Goal: Task Accomplishment & Management: Manage account settings

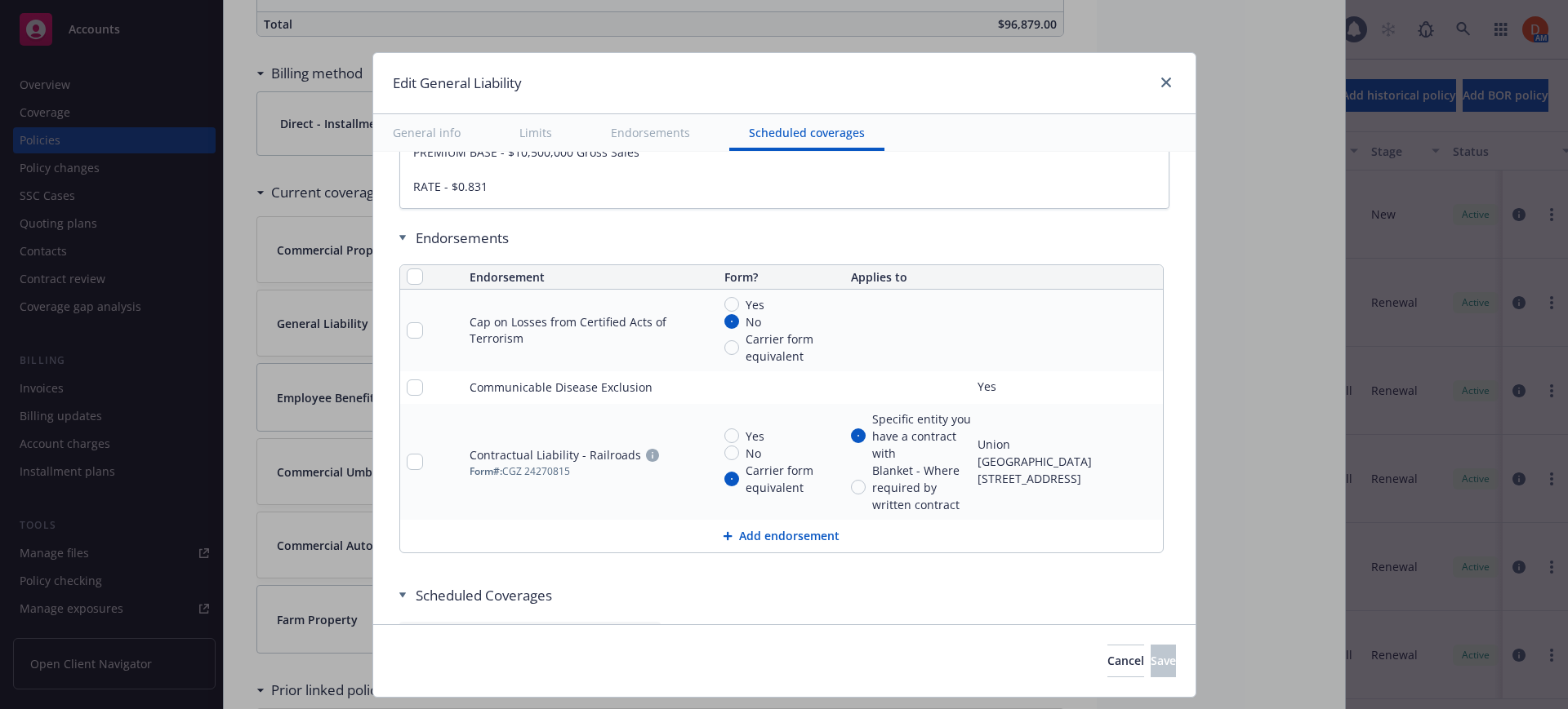
scroll to position [2233, 0]
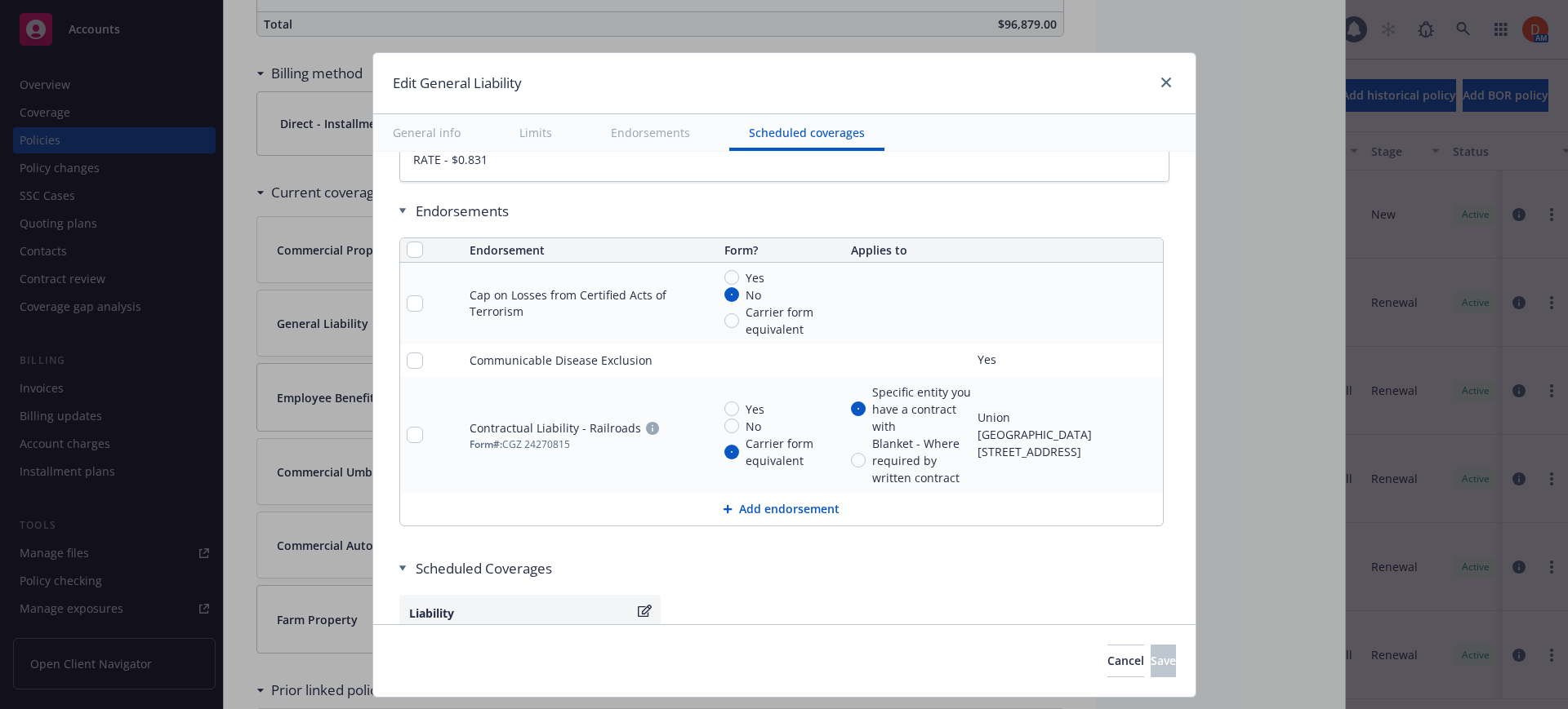
click at [773, 507] on button "Add endorsement" at bounding box center [781, 509] width 763 height 32
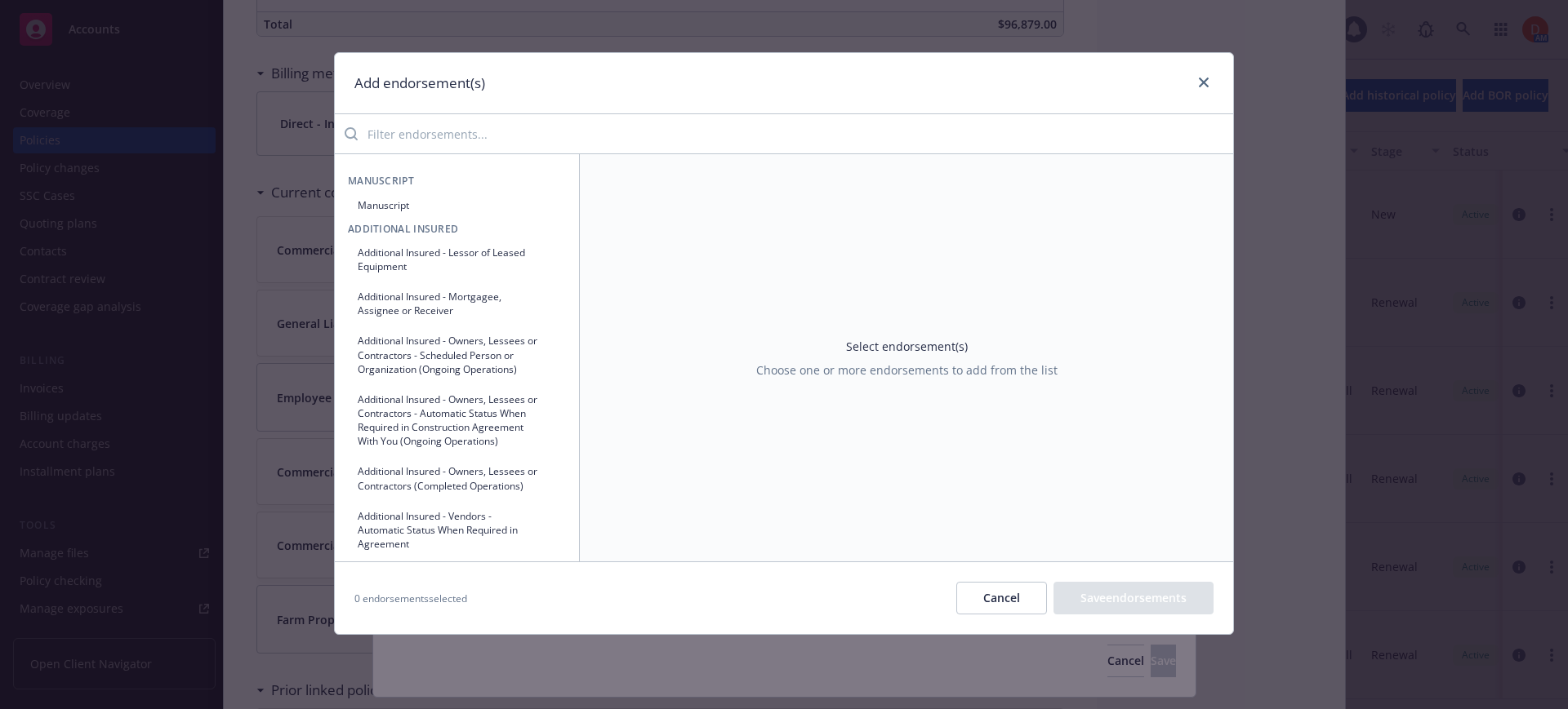
click at [991, 592] on button "Cancel" at bounding box center [1001, 597] width 90 height 32
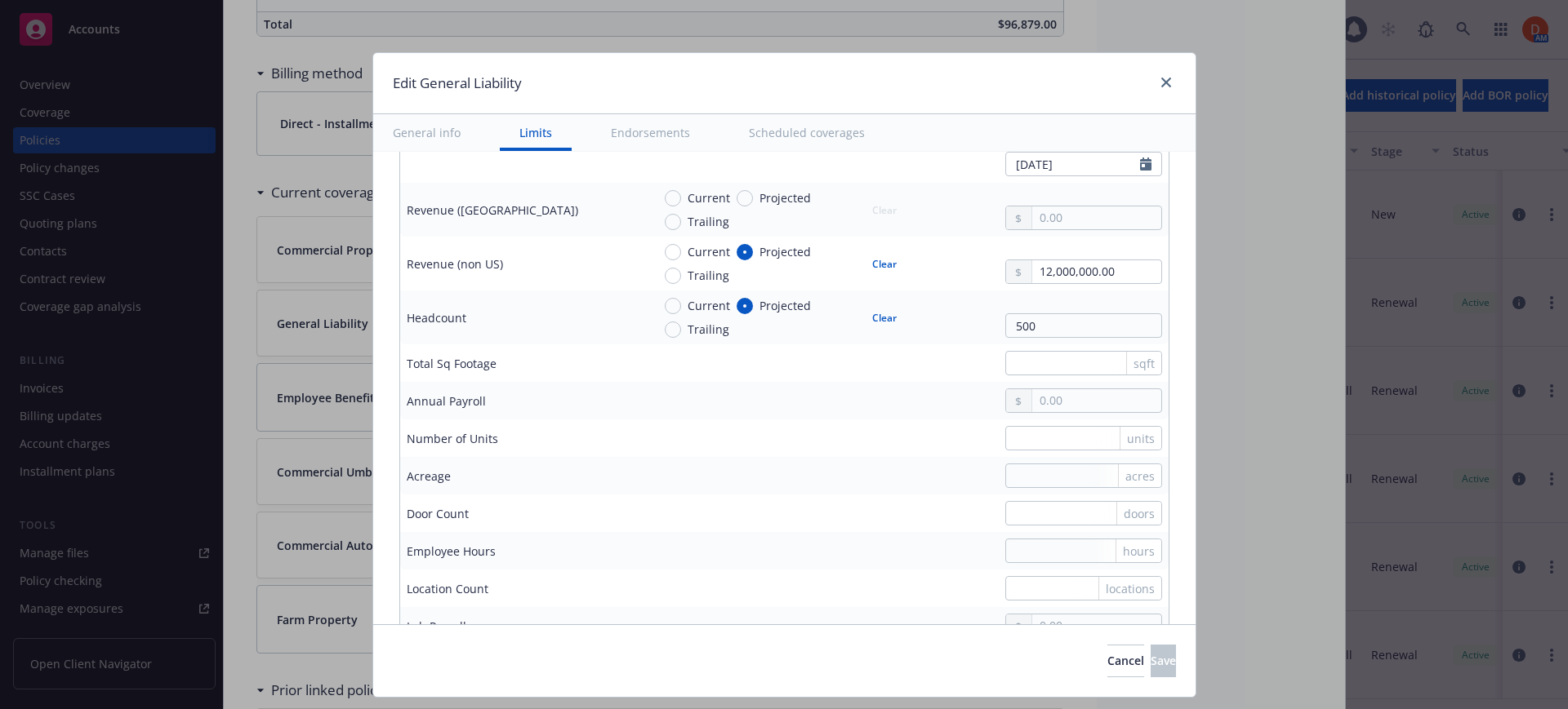
scroll to position [1105, 0]
click at [1166, 81] on icon "close" at bounding box center [1165, 82] width 10 height 10
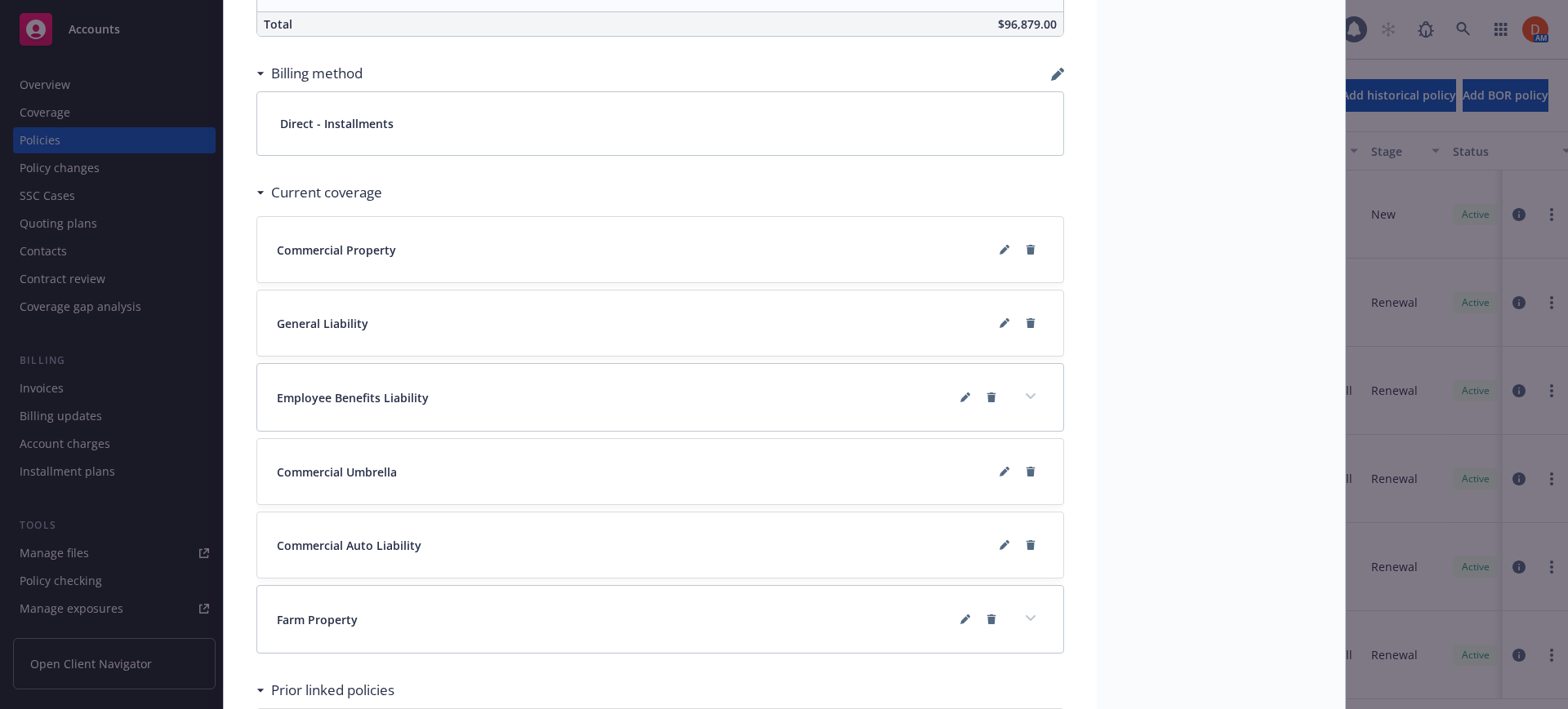
click at [1160, 83] on div "Status Renewed Effective dates [DATE] - [DATE] Producer(s) [PERSON_NAME] Word S…" at bounding box center [1220, 11] width 248 height 2208
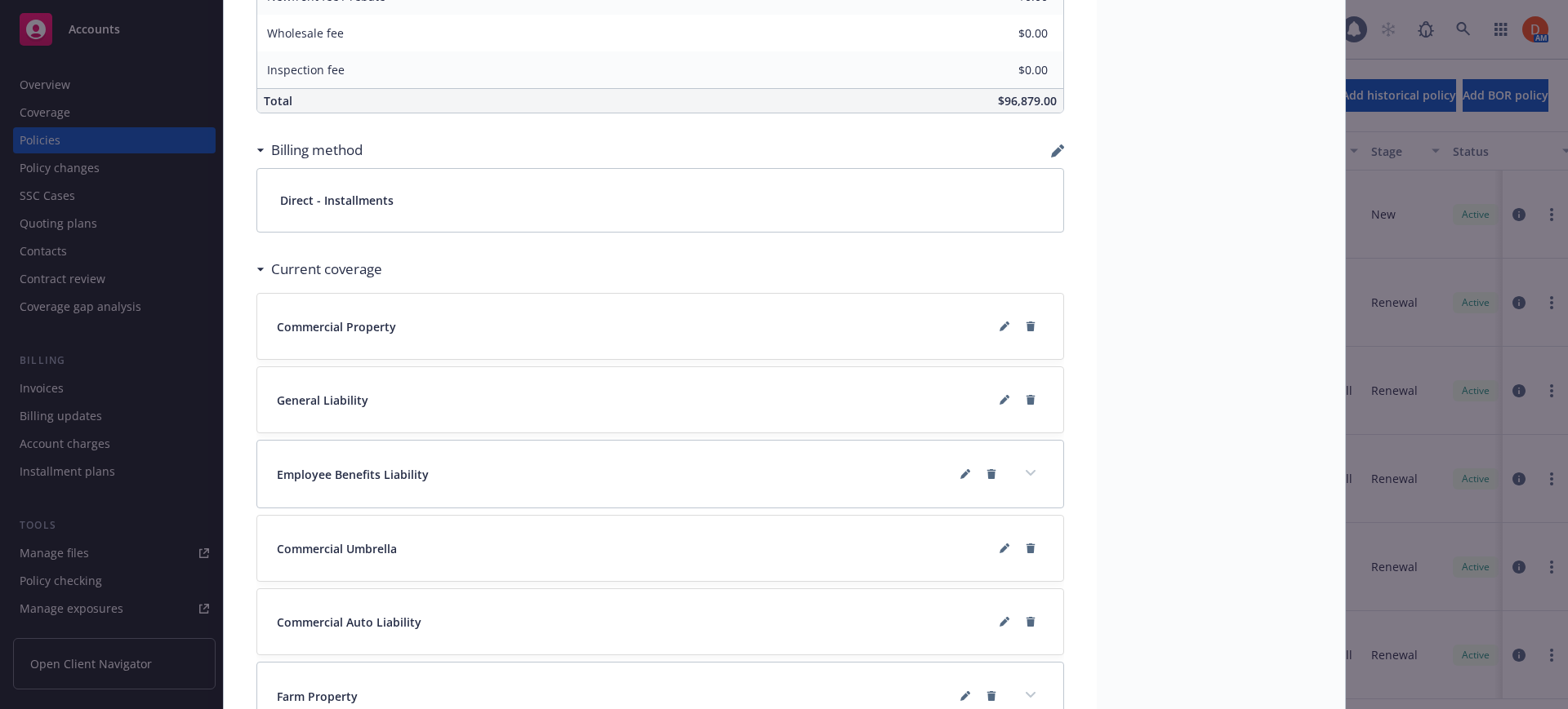
scroll to position [1363, 0]
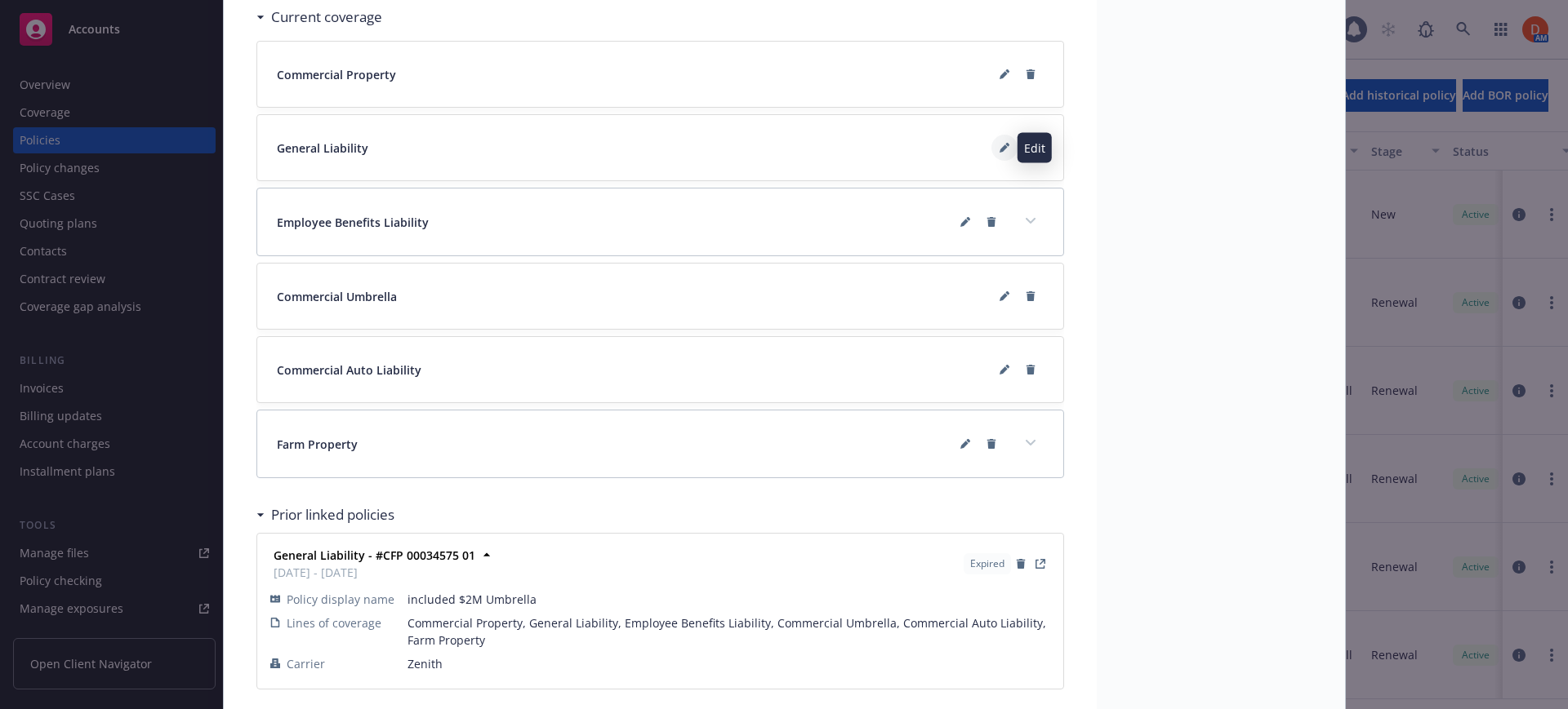
click at [999, 150] on icon at bounding box center [1004, 148] width 10 height 10
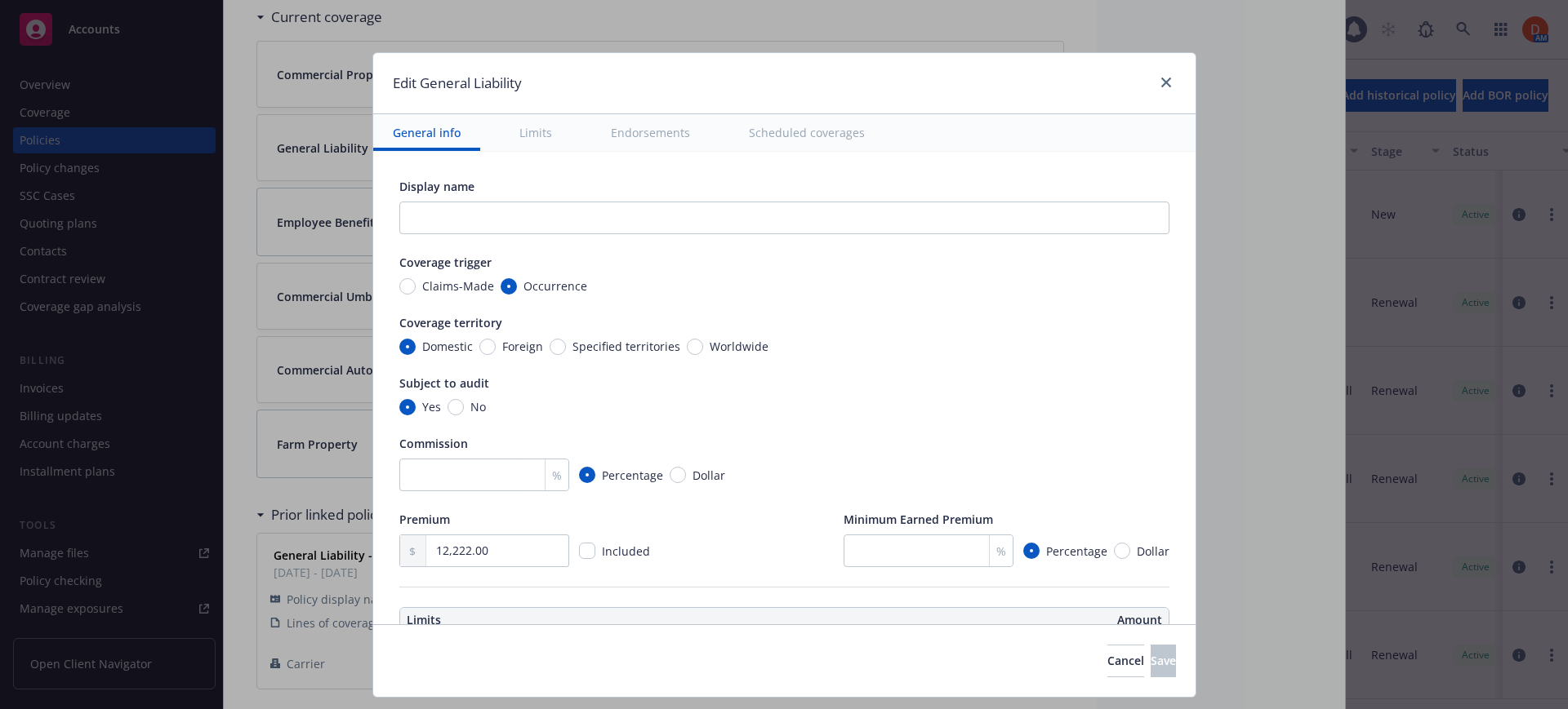
click at [669, 128] on button "Endorsements" at bounding box center [650, 133] width 118 height 37
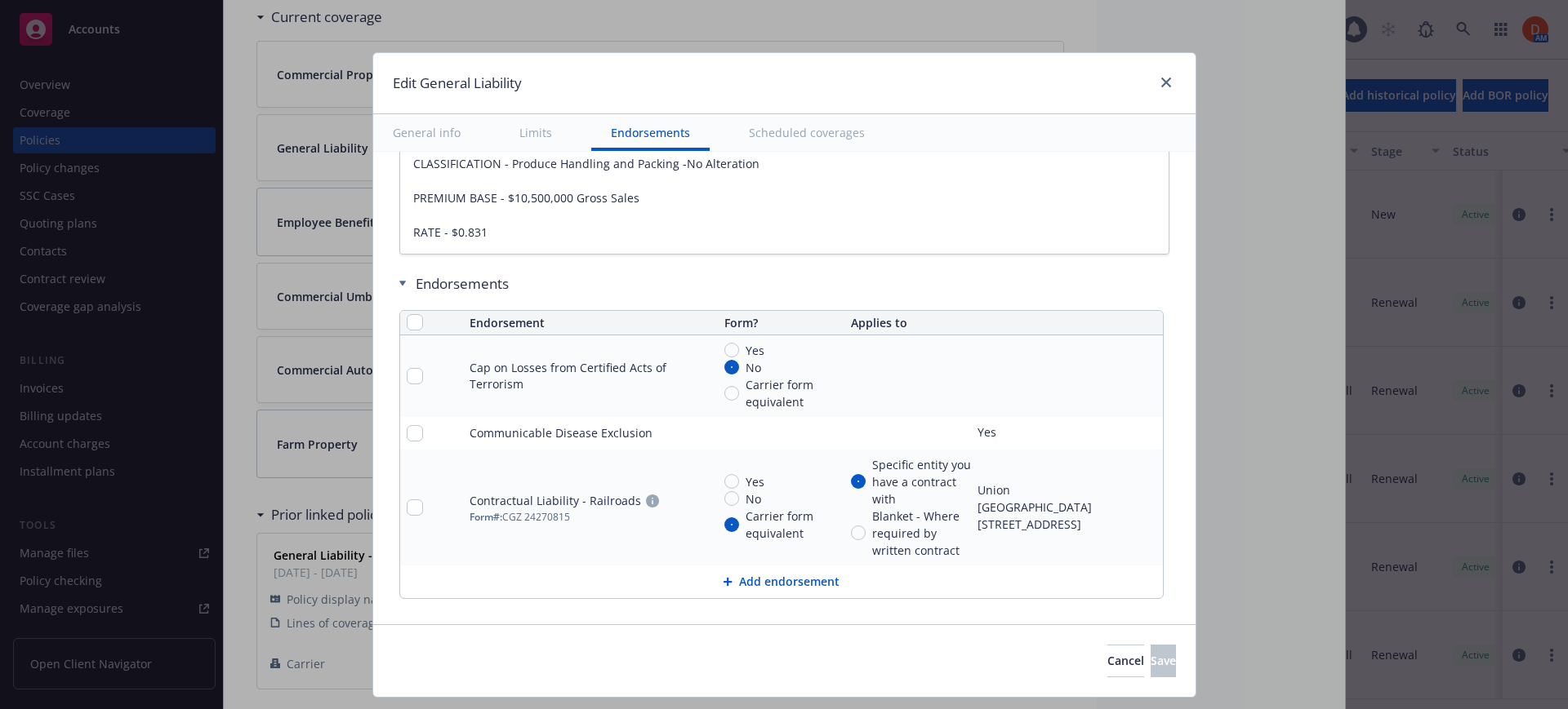
type textarea "x"
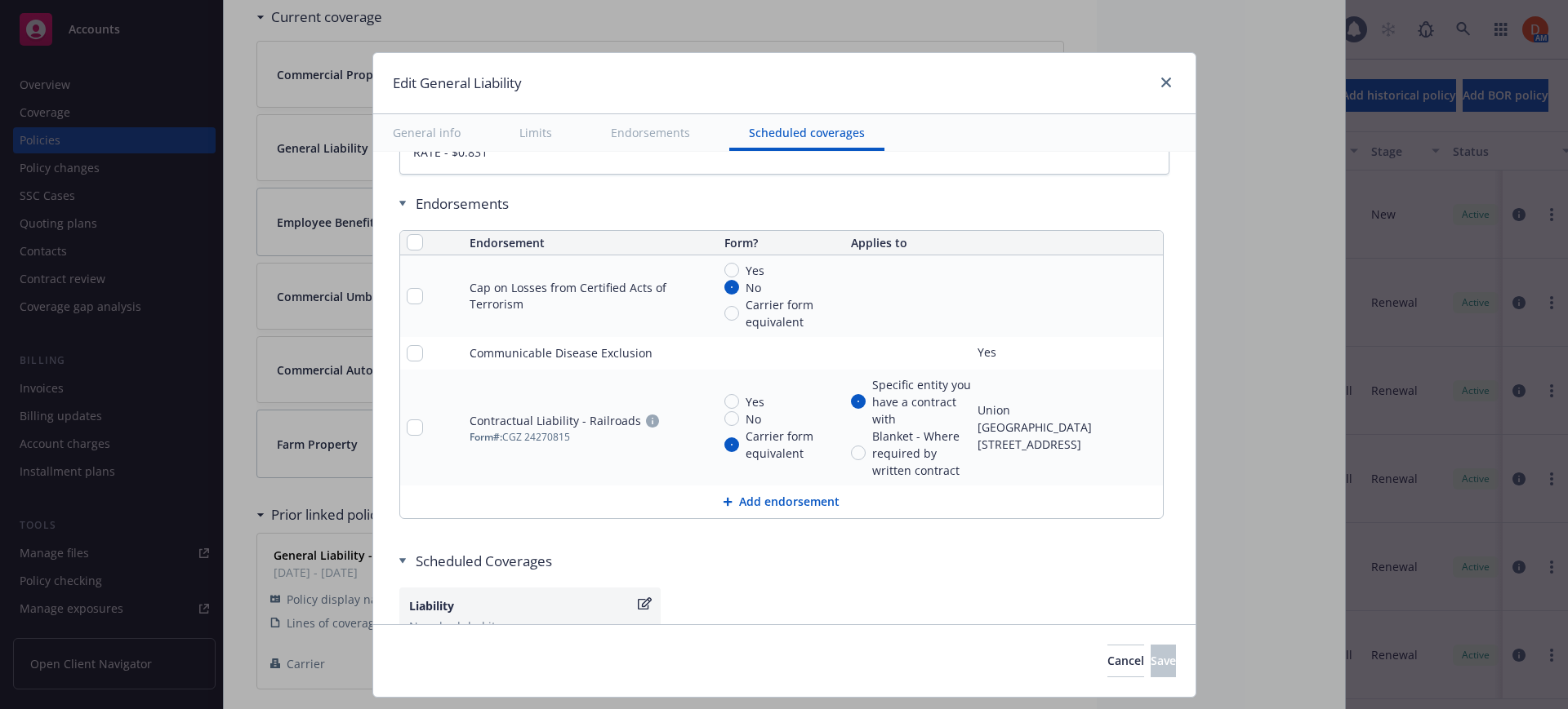
click at [802, 504] on button "Add endorsement" at bounding box center [781, 501] width 763 height 32
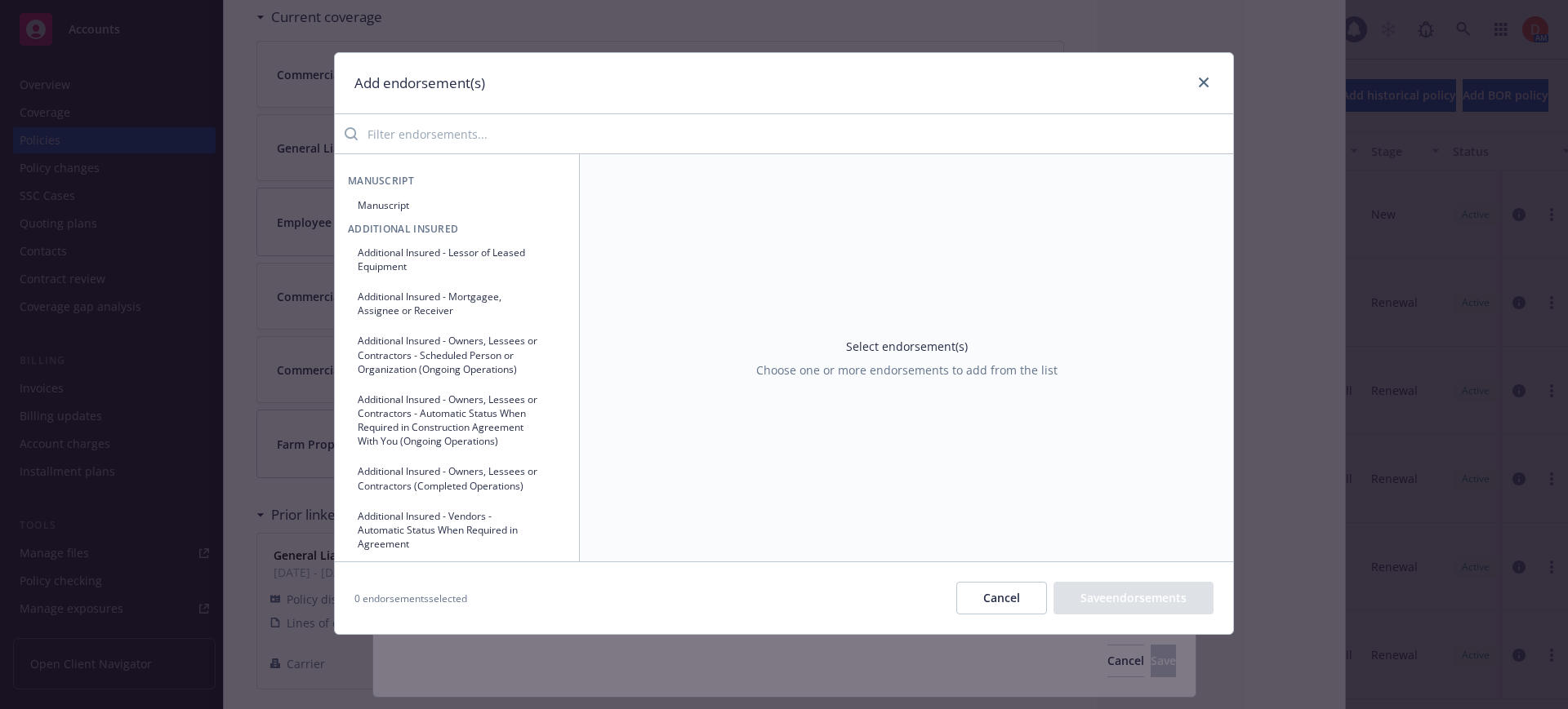
click at [506, 153] on div "Manuscript Manuscript Additional Insured Additional Insured - Lessor of Leased …" at bounding box center [783, 357] width 899 height 408
click at [493, 126] on input "search" at bounding box center [795, 133] width 875 height 32
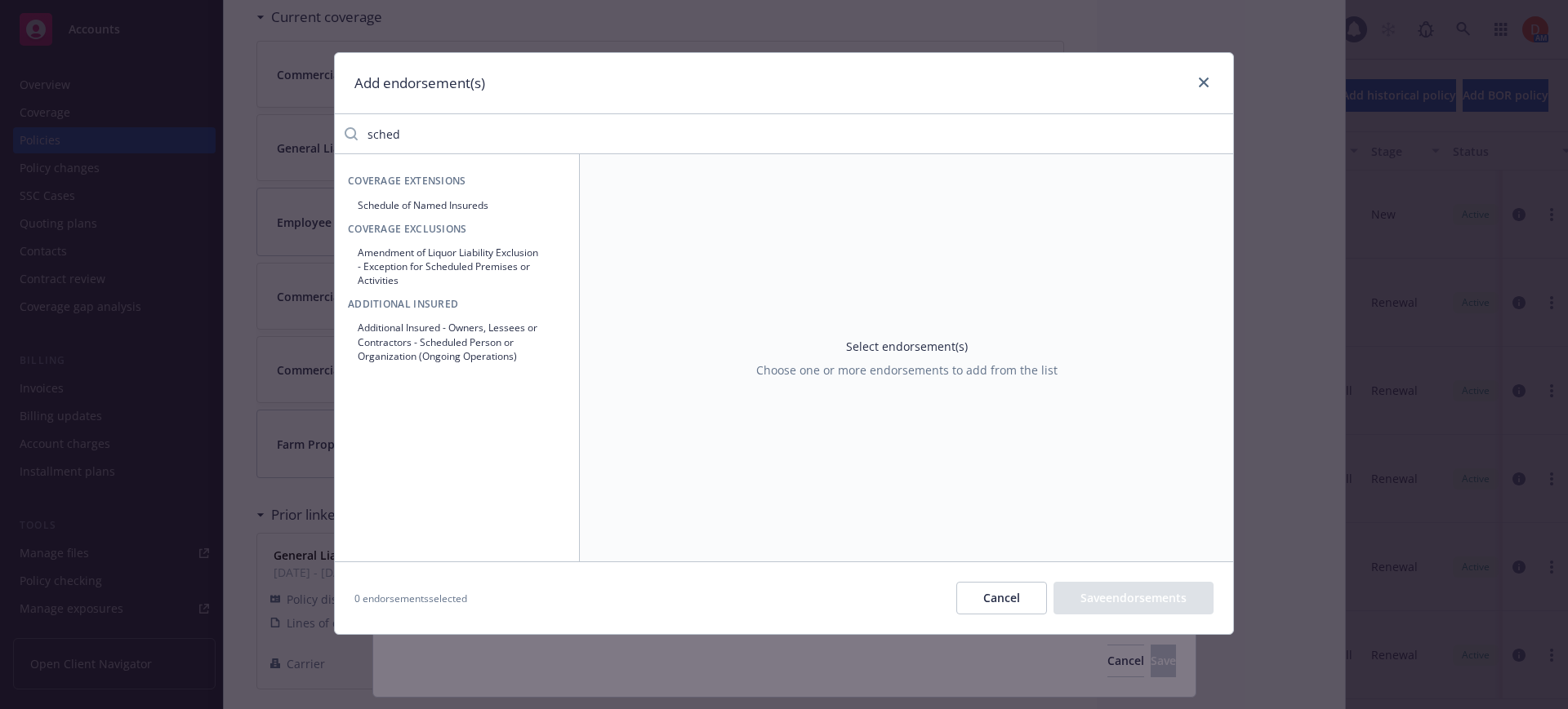
type input "sched"
click at [479, 206] on button "Schedule of Named Insureds" at bounding box center [457, 205] width 218 height 27
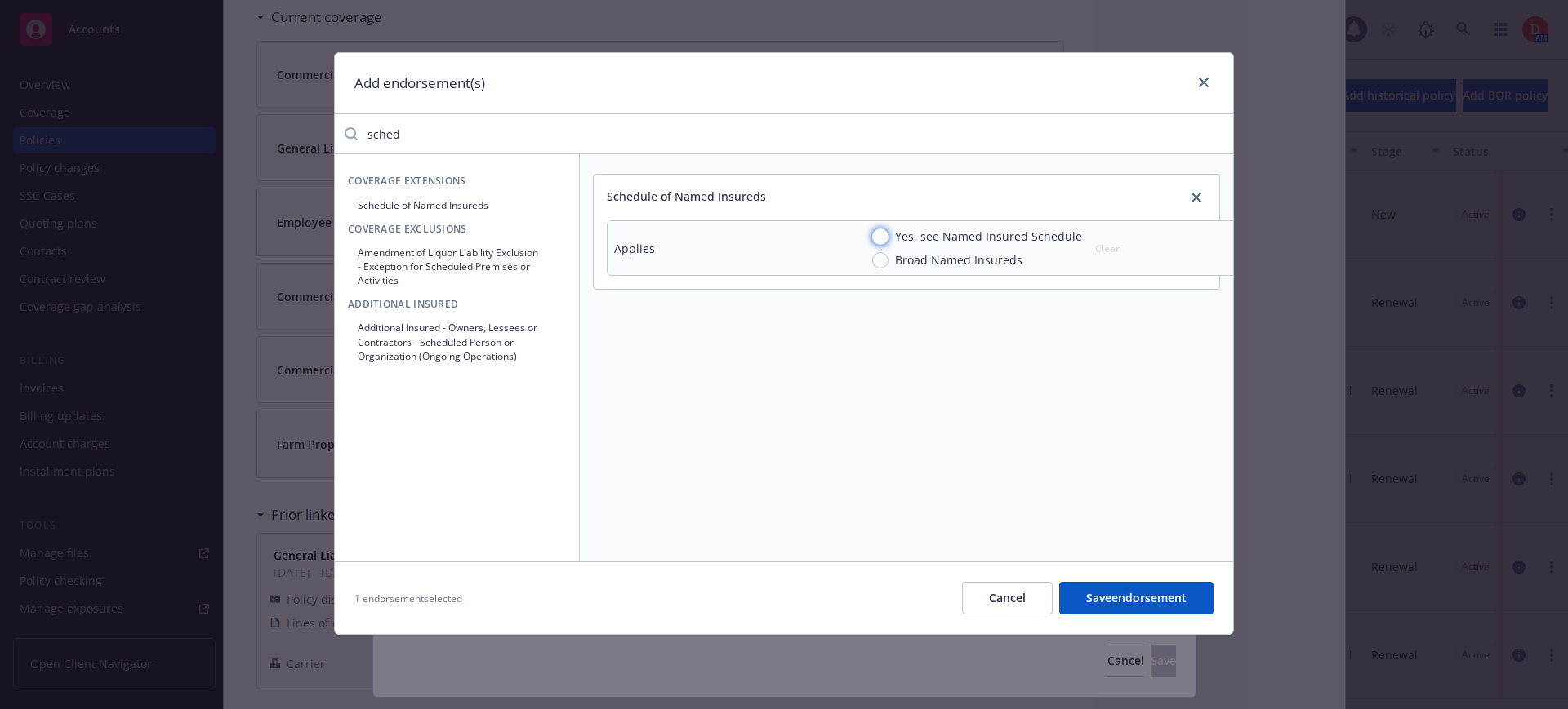
click at [884, 235] on input "Yes, see Named Insured Schedule" at bounding box center [880, 237] width 17 height 17
radio input "true"
click at [1153, 596] on button "Save endorsement" at bounding box center [1136, 597] width 154 height 32
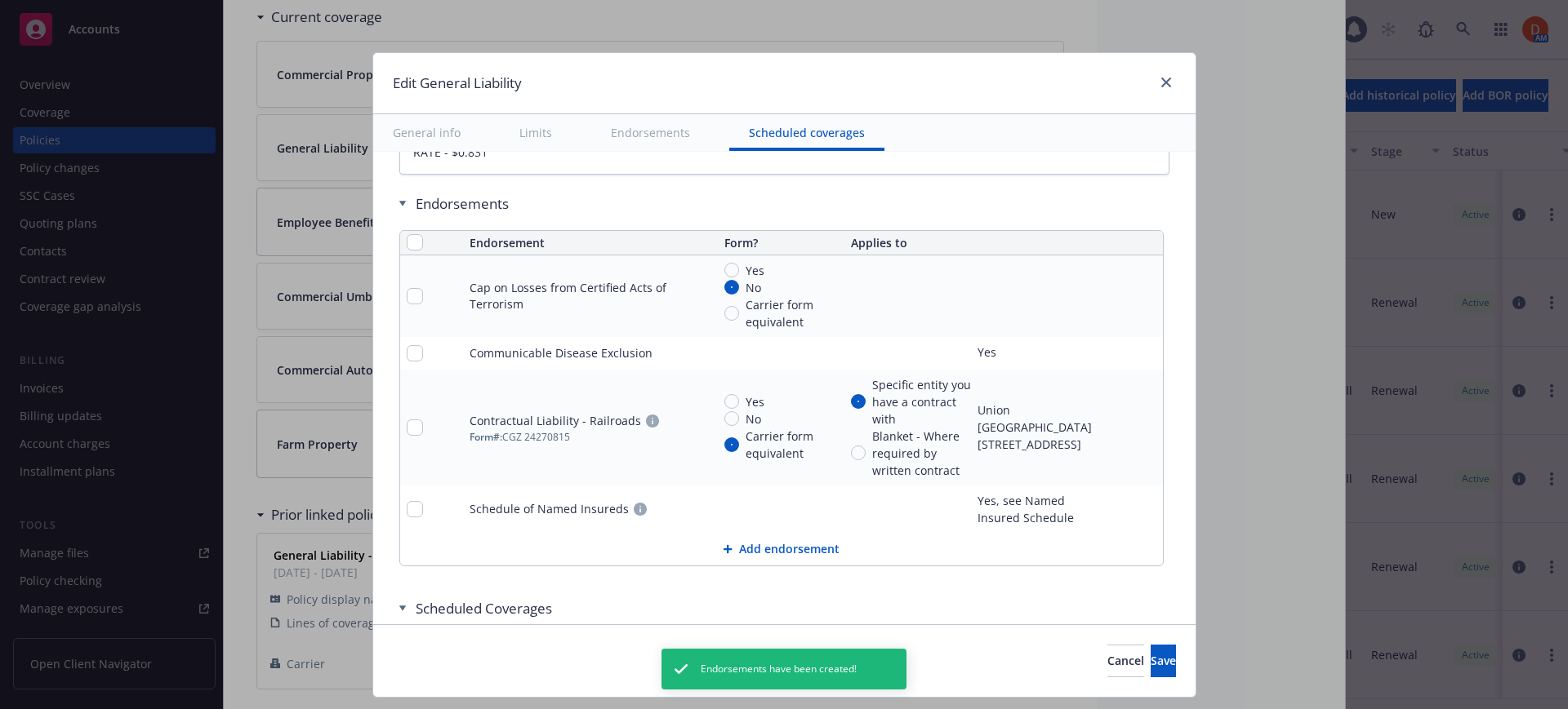
type textarea "x"
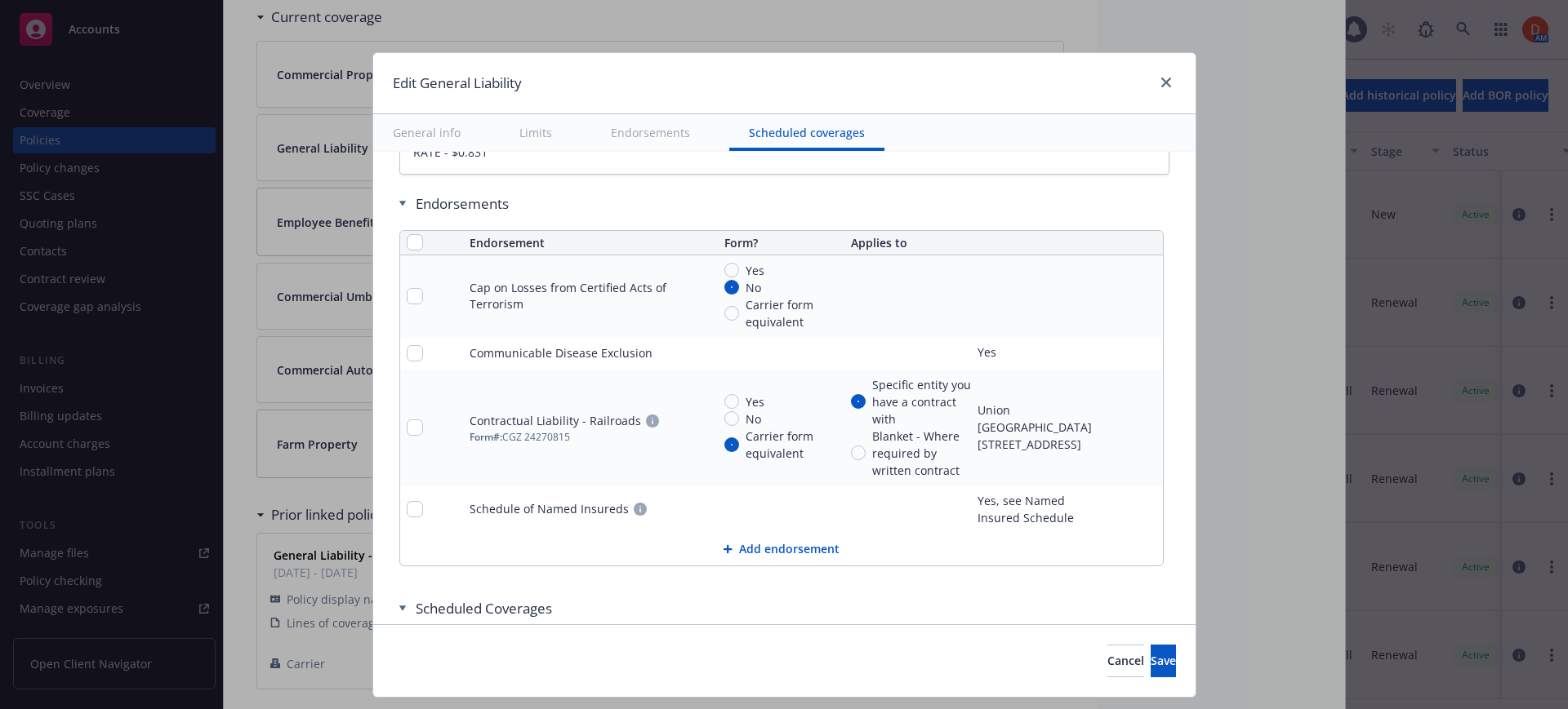
click at [802, 551] on button "Add endorsement" at bounding box center [781, 548] width 763 height 32
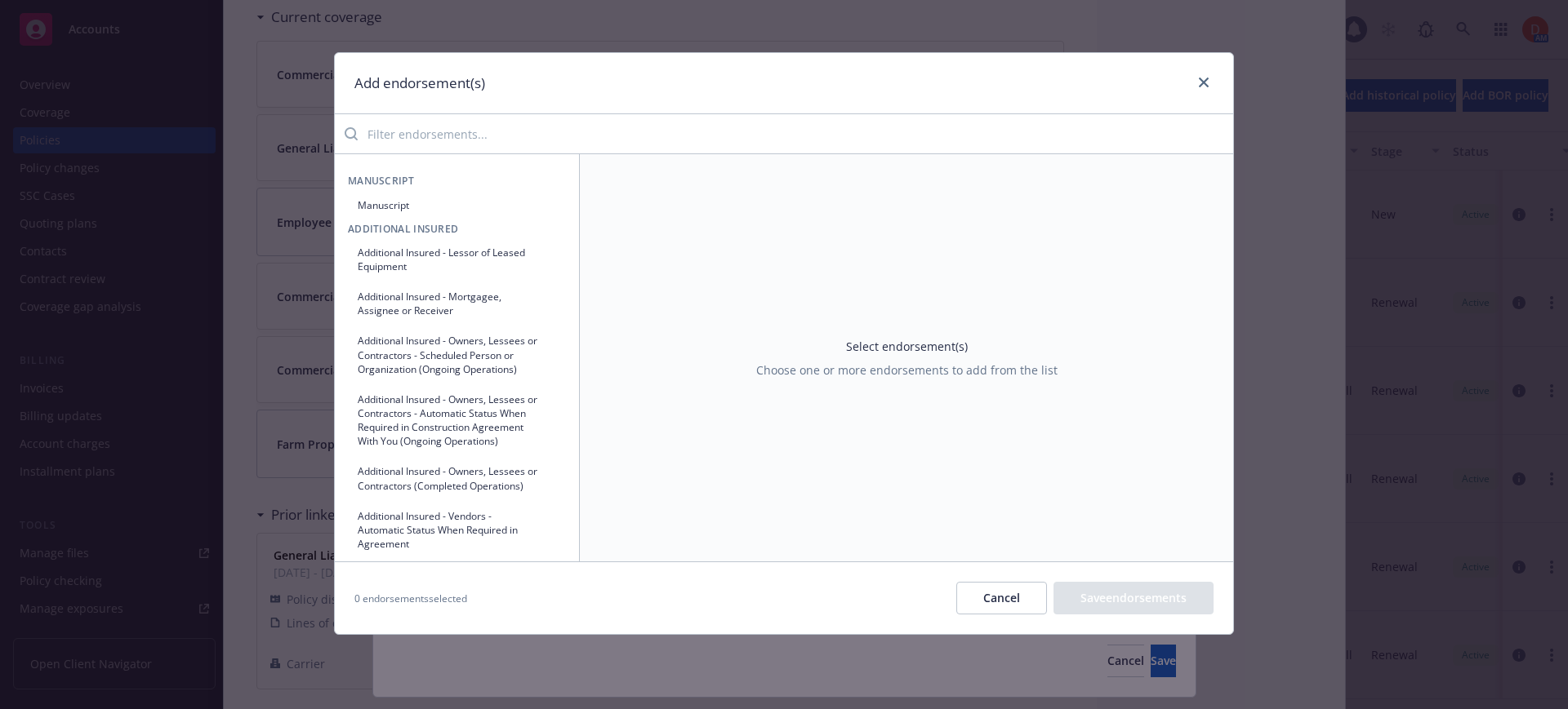
click at [544, 141] on input "search" at bounding box center [795, 133] width 875 height 32
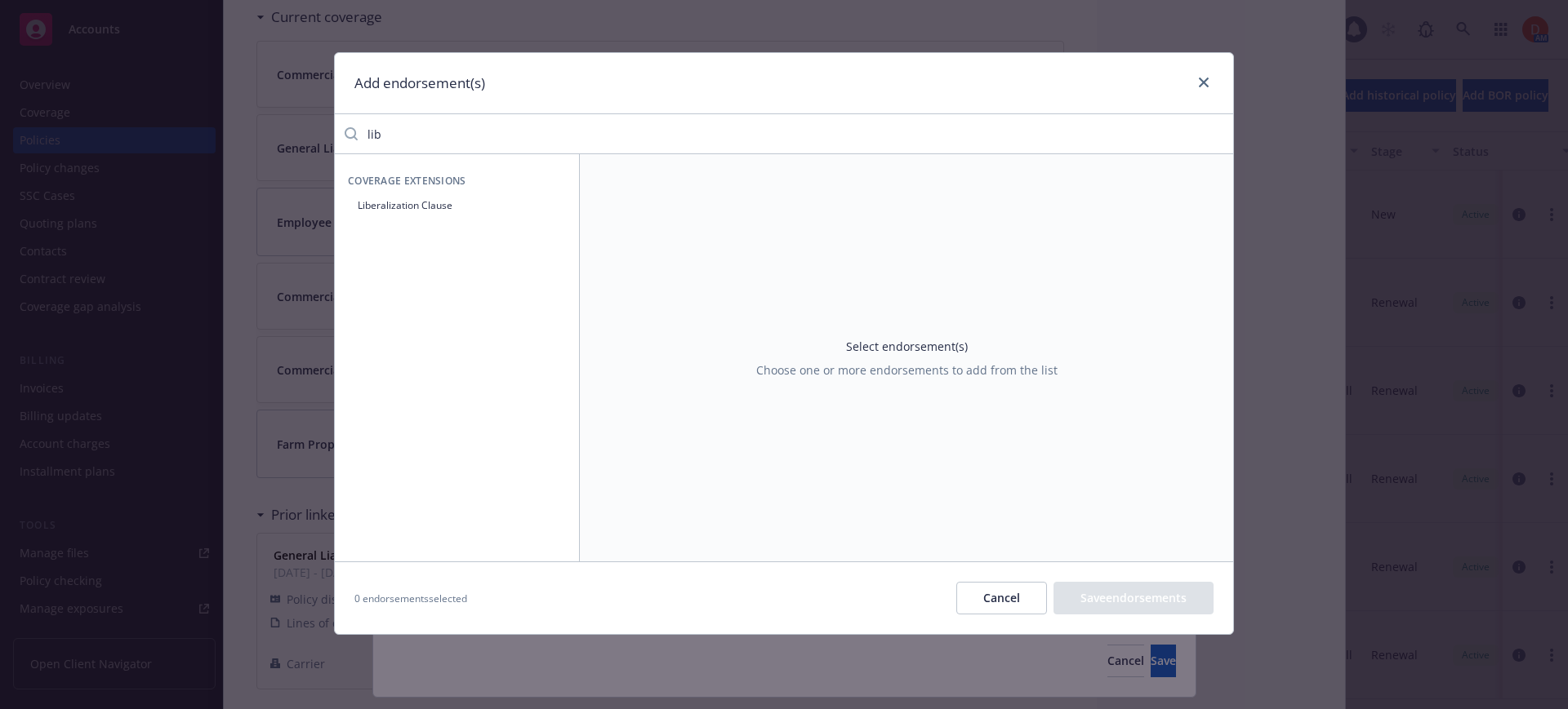
type input "lib"
click at [468, 213] on button "Liberalization Clause" at bounding box center [457, 205] width 218 height 27
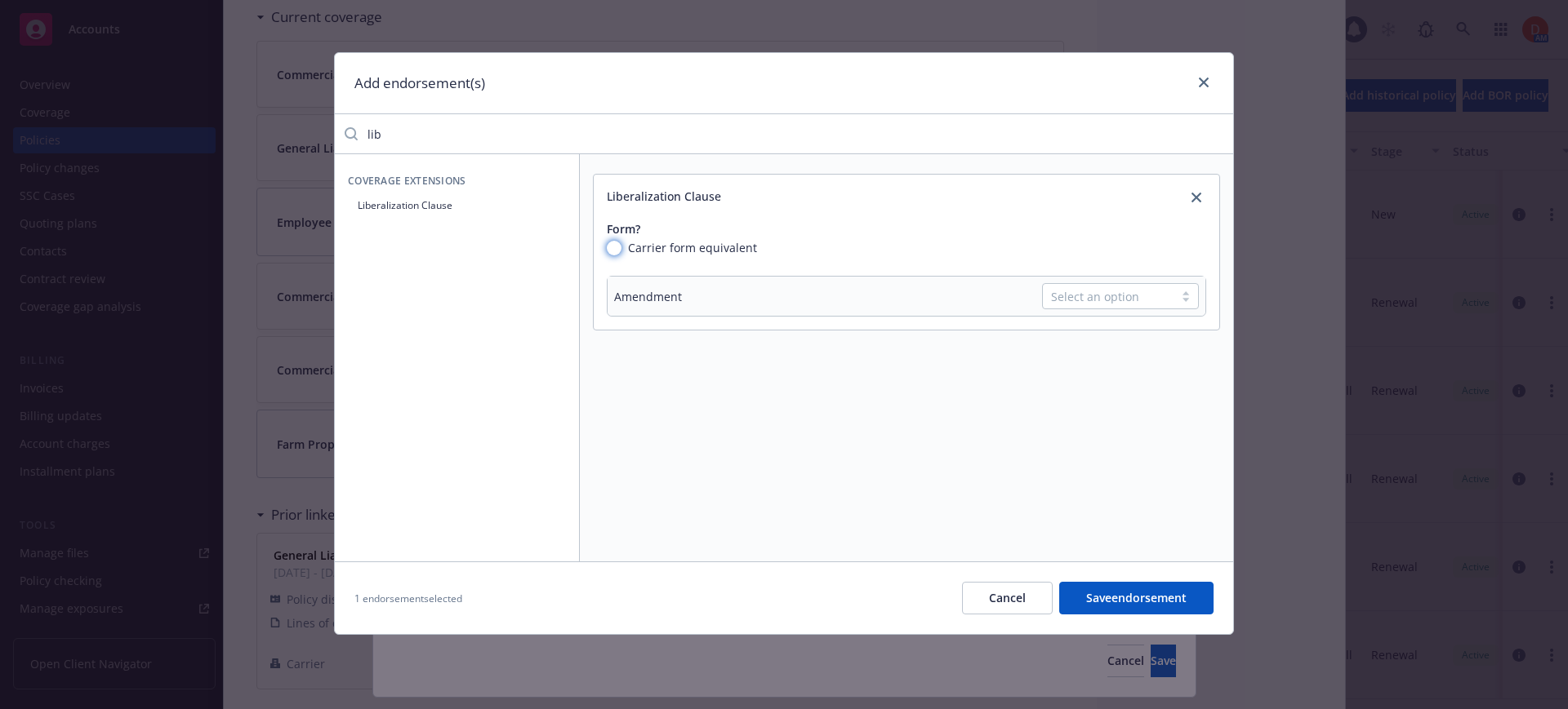
click at [611, 251] on input "Carrier form equivalent" at bounding box center [614, 248] width 15 height 15
radio input "true"
click at [1116, 348] on div "Select an option" at bounding box center [1108, 346] width 115 height 18
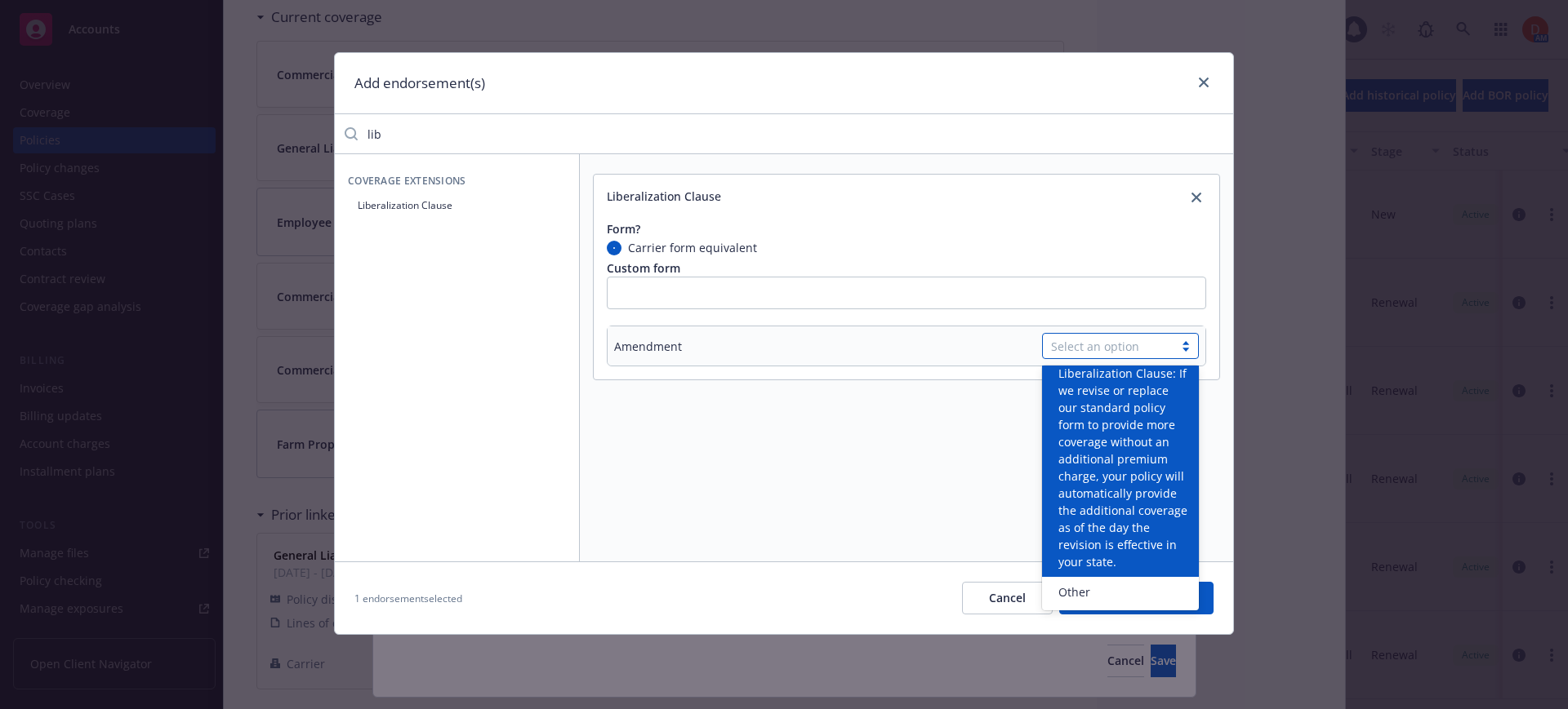
scroll to position [165, 0]
click at [1164, 469] on span "SECTION IV – COMMERCIAL GENERAL LIABILITY CONDITIONS is amended by adding the f…" at bounding box center [1123, 425] width 130 height 292
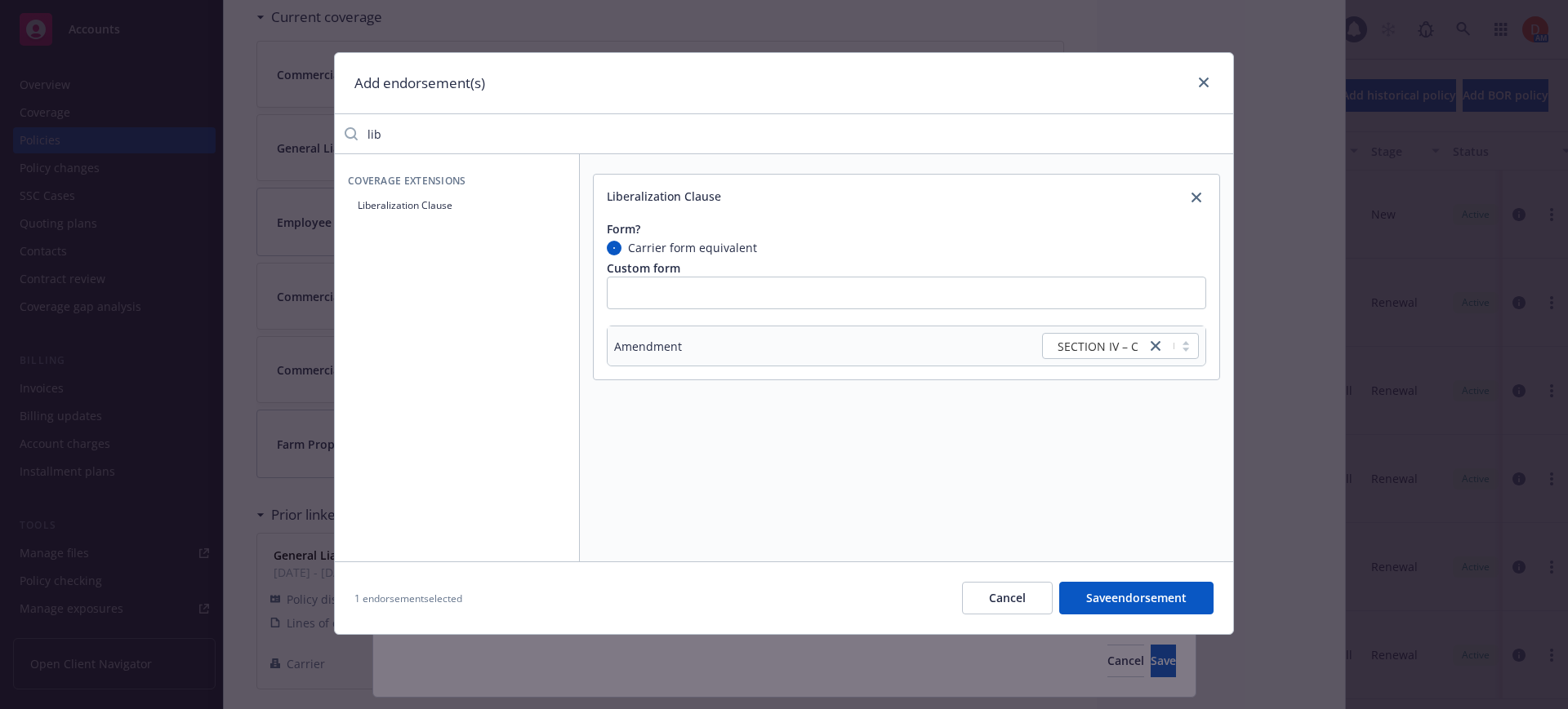
click at [1155, 602] on button "Save endorsement" at bounding box center [1136, 597] width 154 height 32
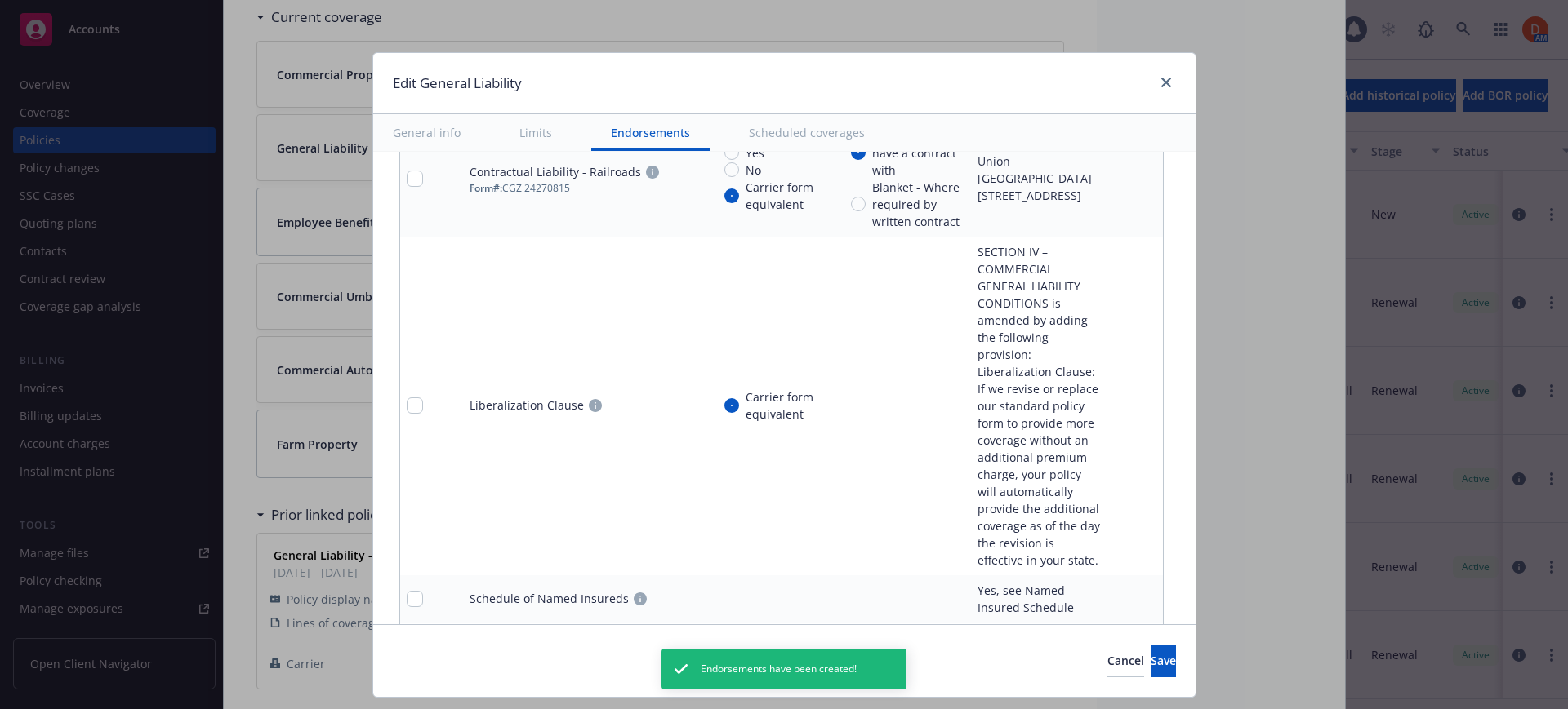
scroll to position [2490, 0]
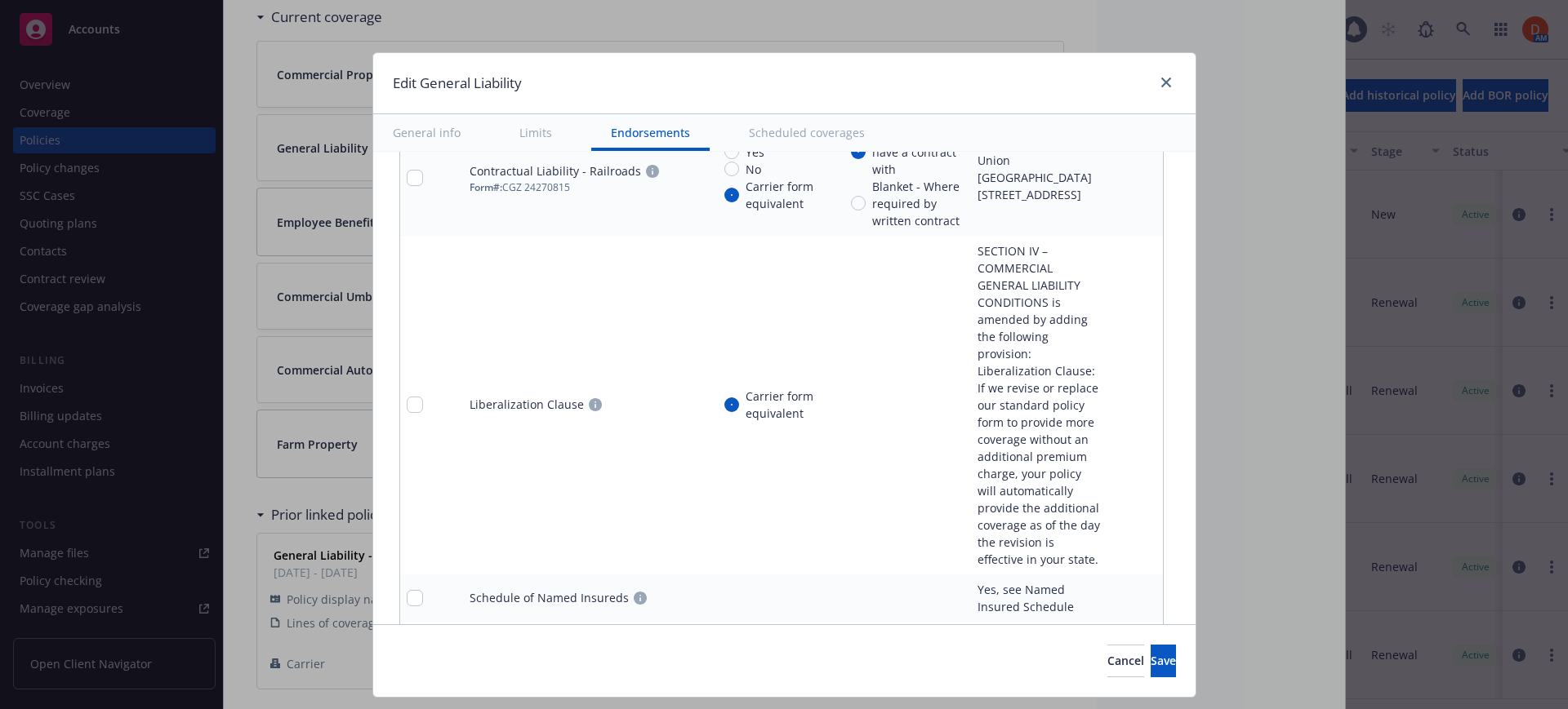
type textarea "x"
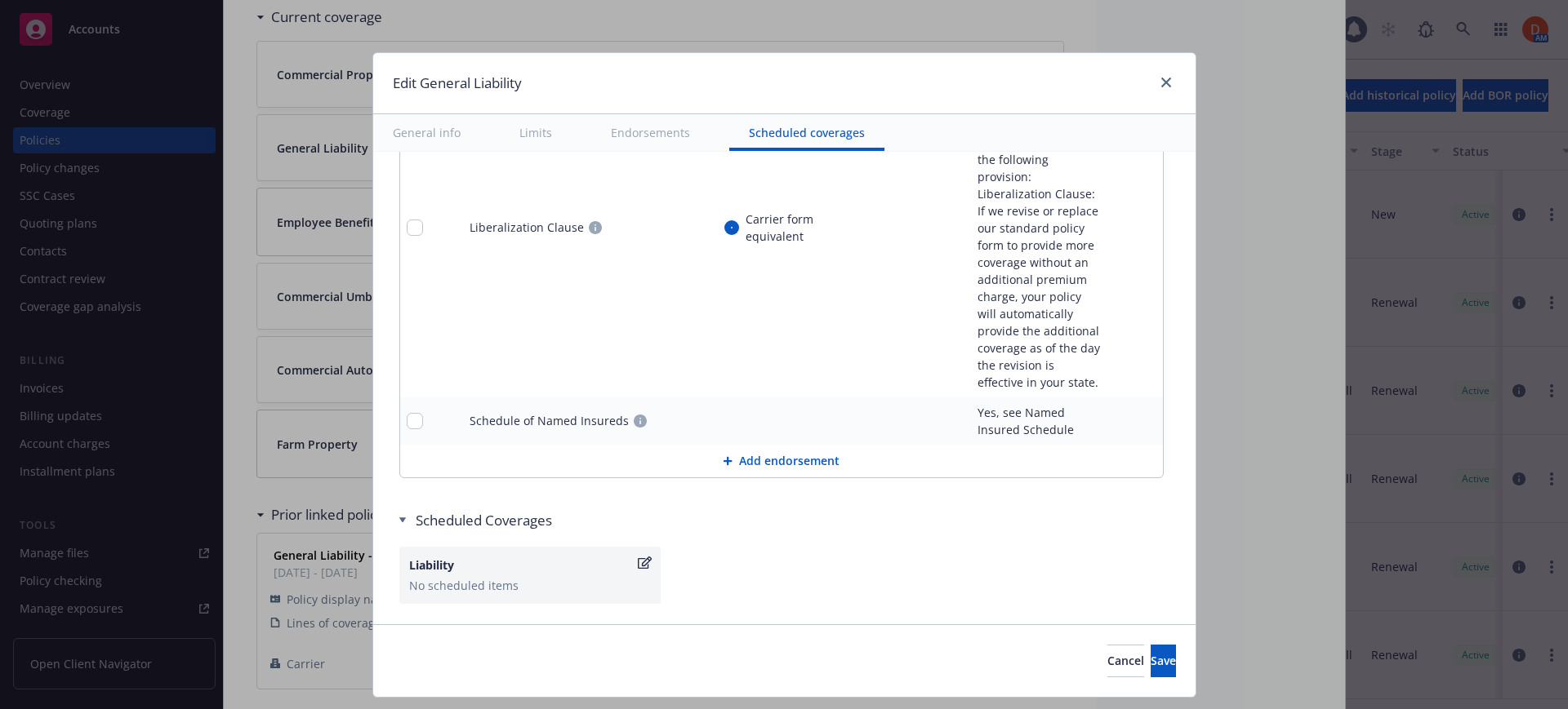
scroll to position [2673, 0]
click at [793, 454] on button "Add endorsement" at bounding box center [781, 455] width 763 height 32
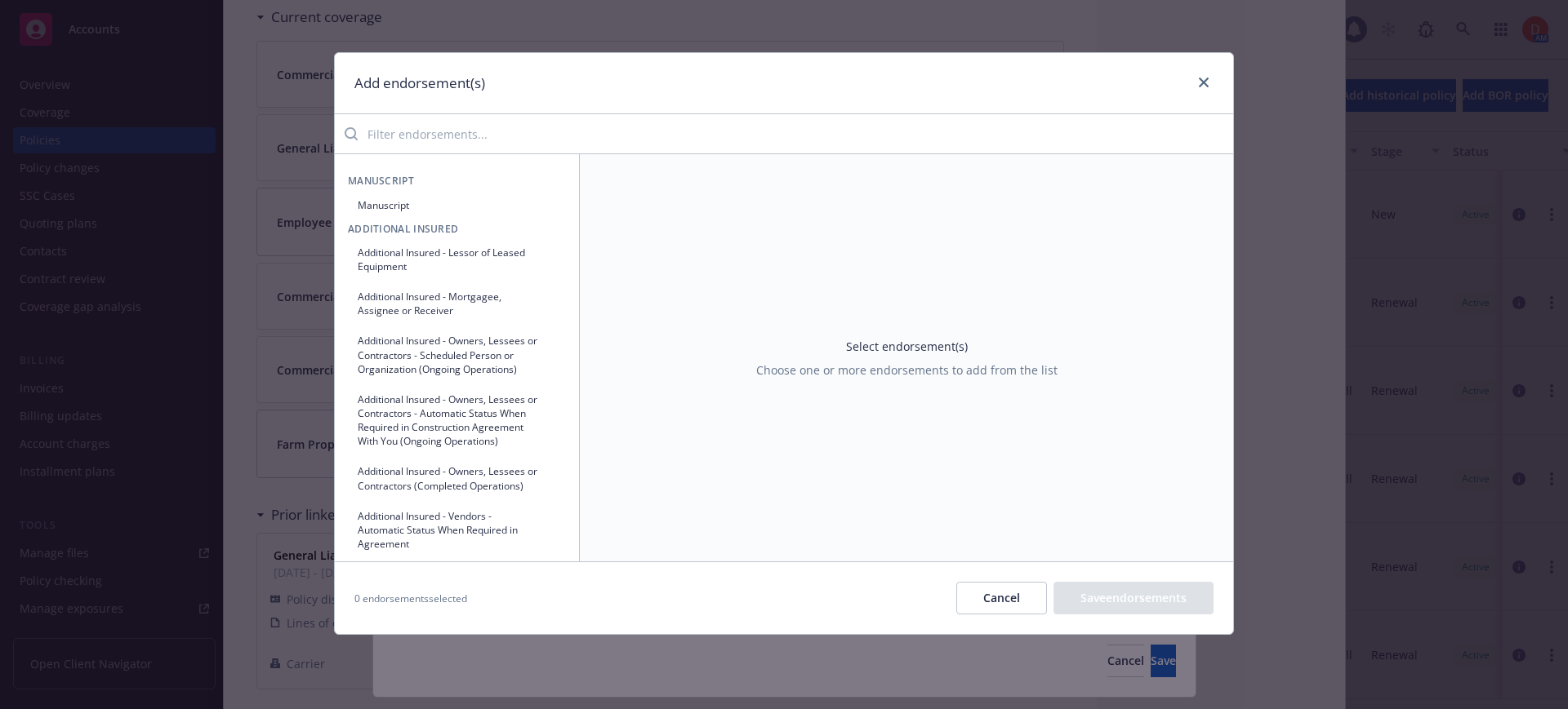
click at [525, 138] on input "search" at bounding box center [795, 133] width 875 height 32
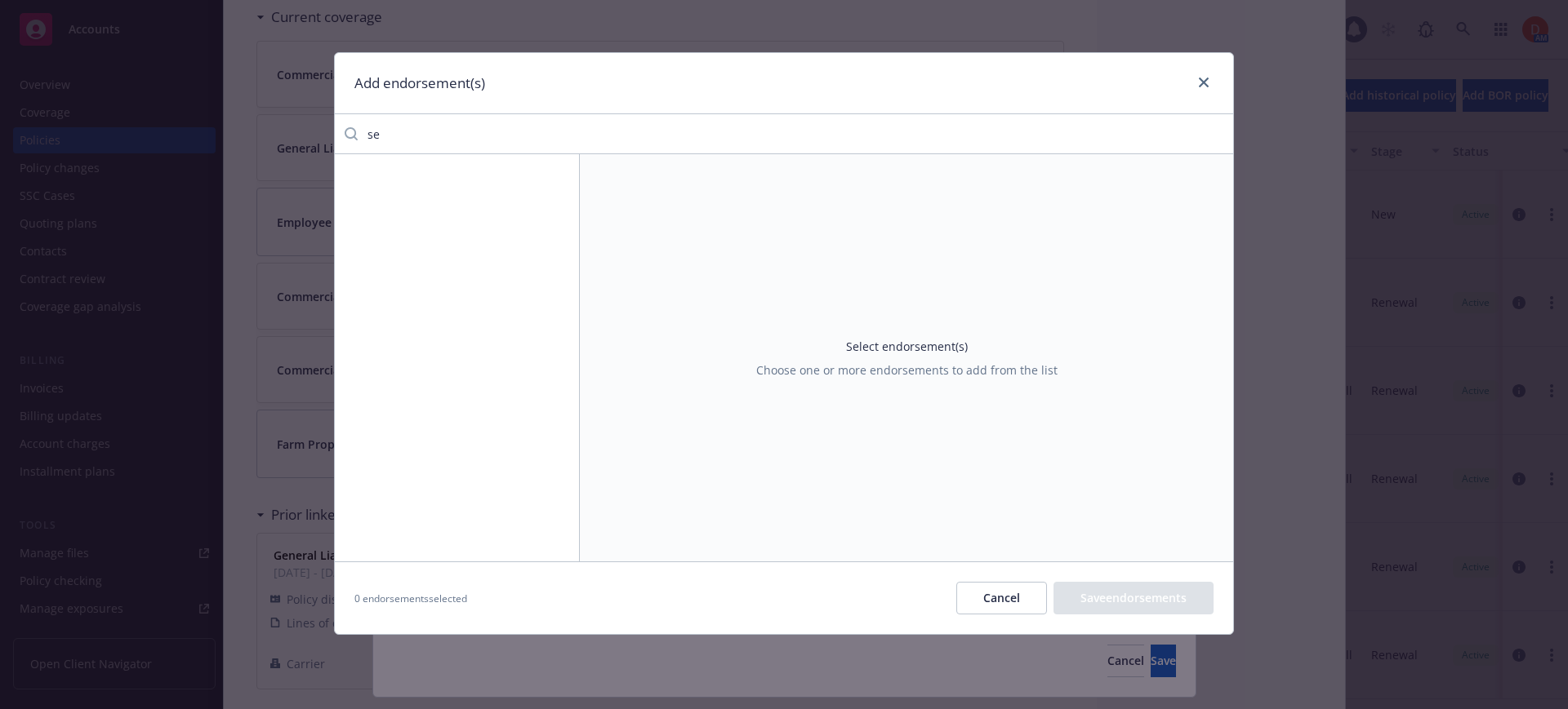
type input "s"
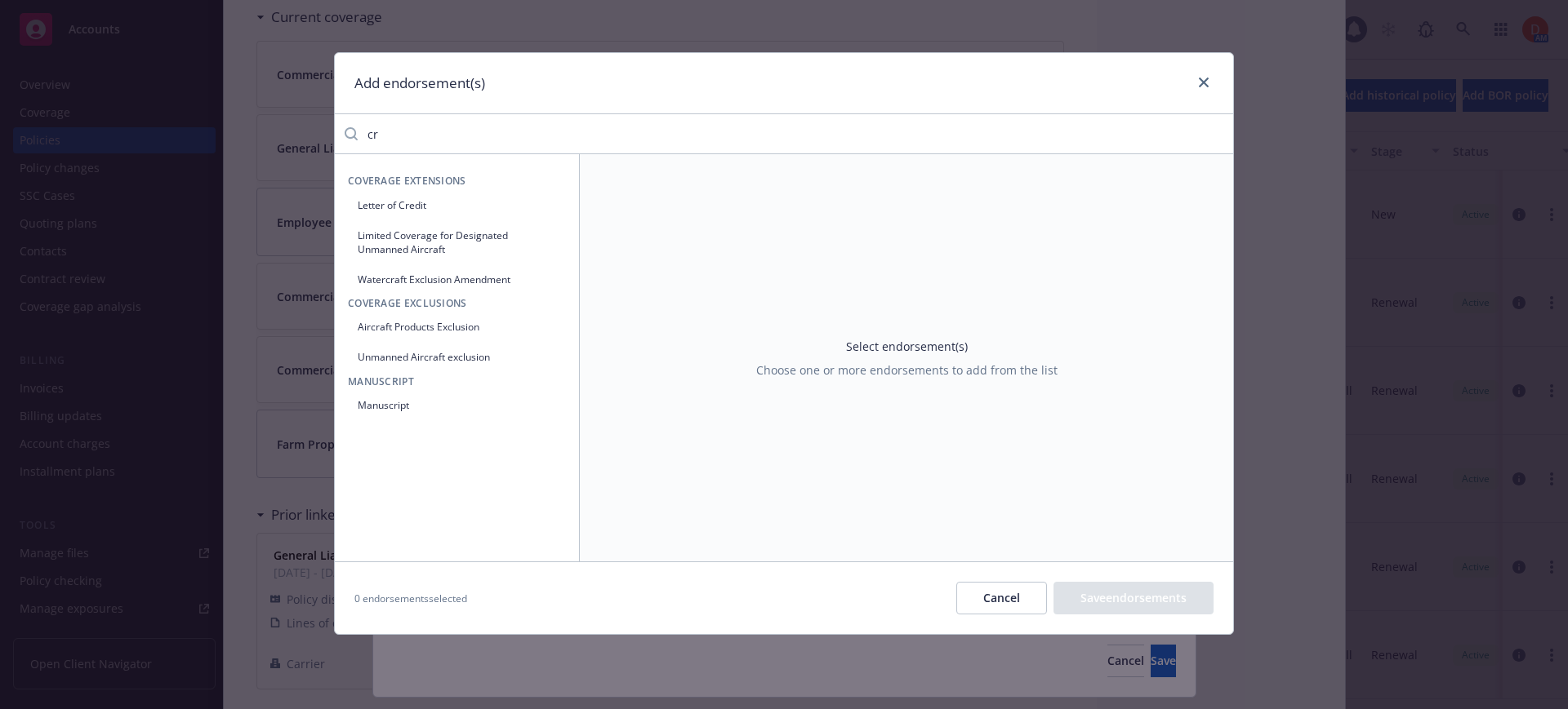
type input "c"
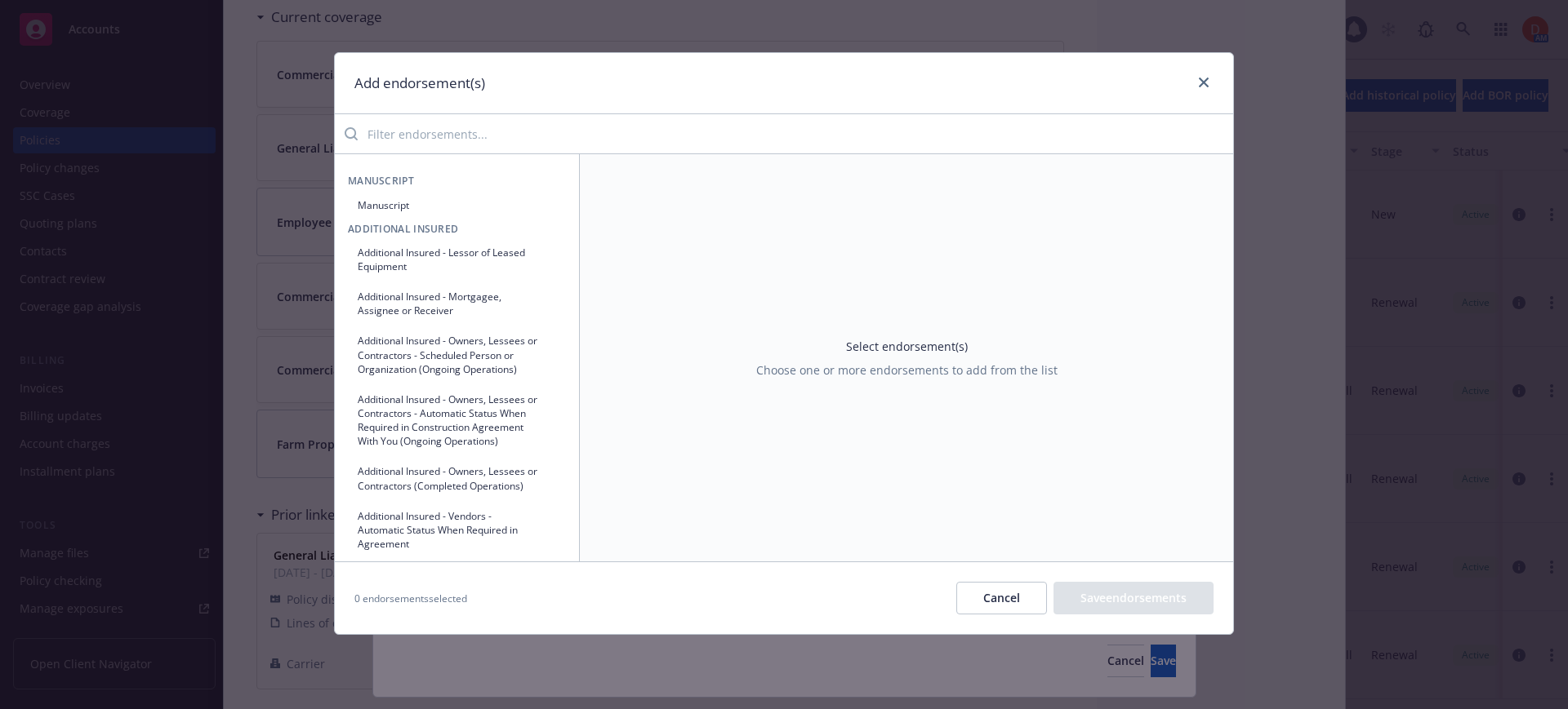
click at [979, 587] on button "Cancel" at bounding box center [1001, 597] width 90 height 32
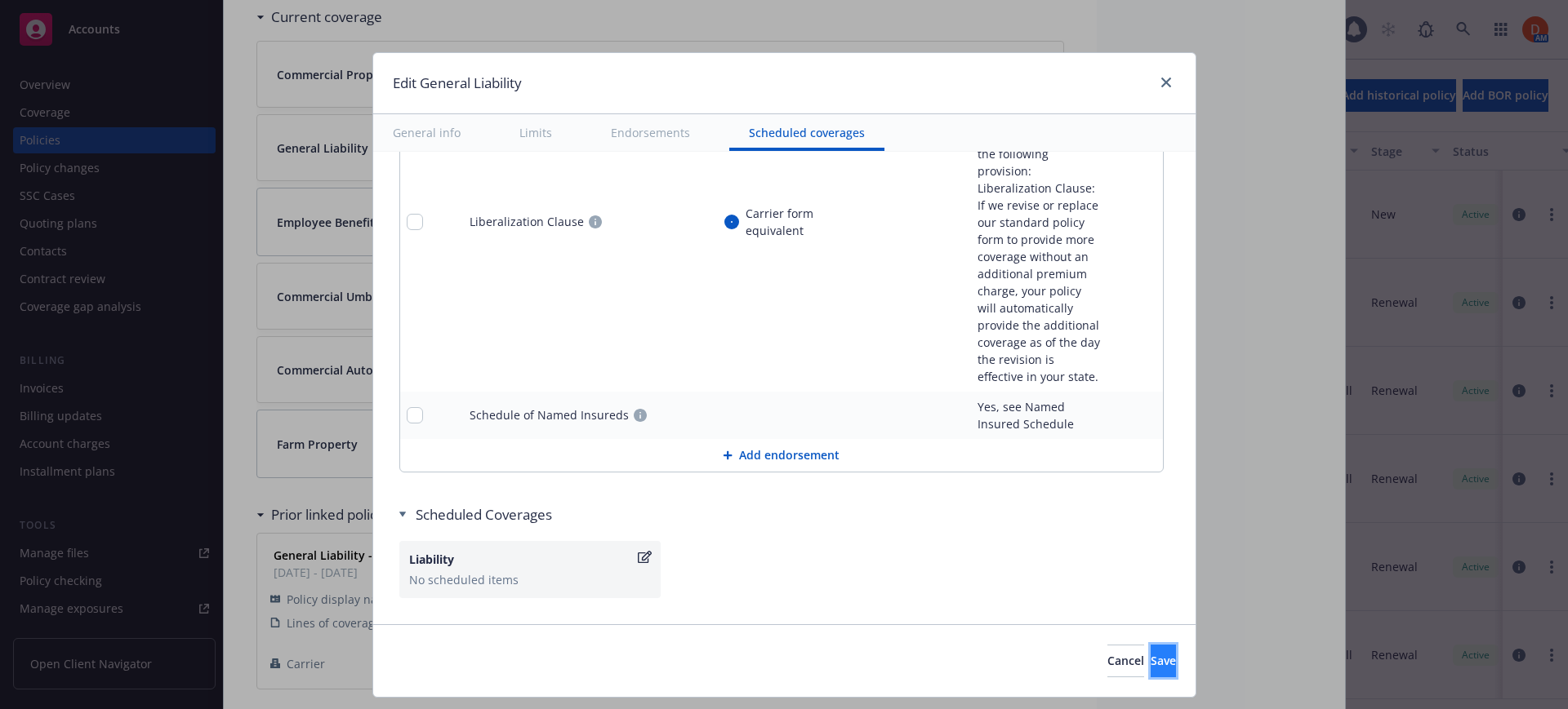
click at [1151, 657] on span "Save" at bounding box center [1163, 660] width 25 height 16
type textarea "x"
